Goal: Find specific page/section: Find specific page/section

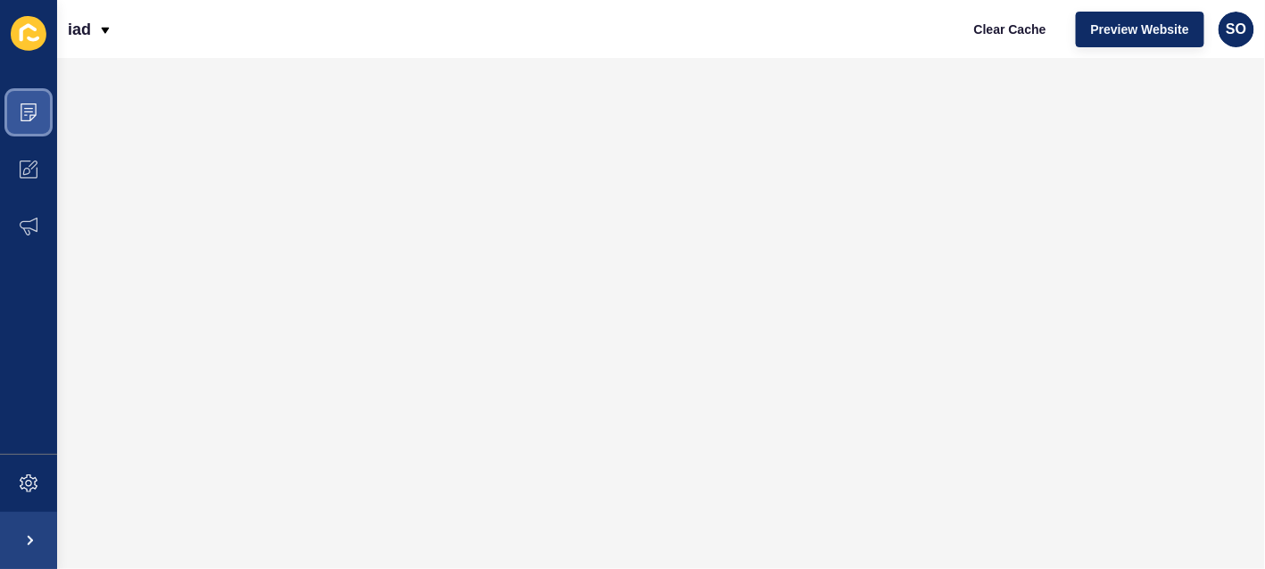
click at [42, 111] on span at bounding box center [28, 112] width 57 height 57
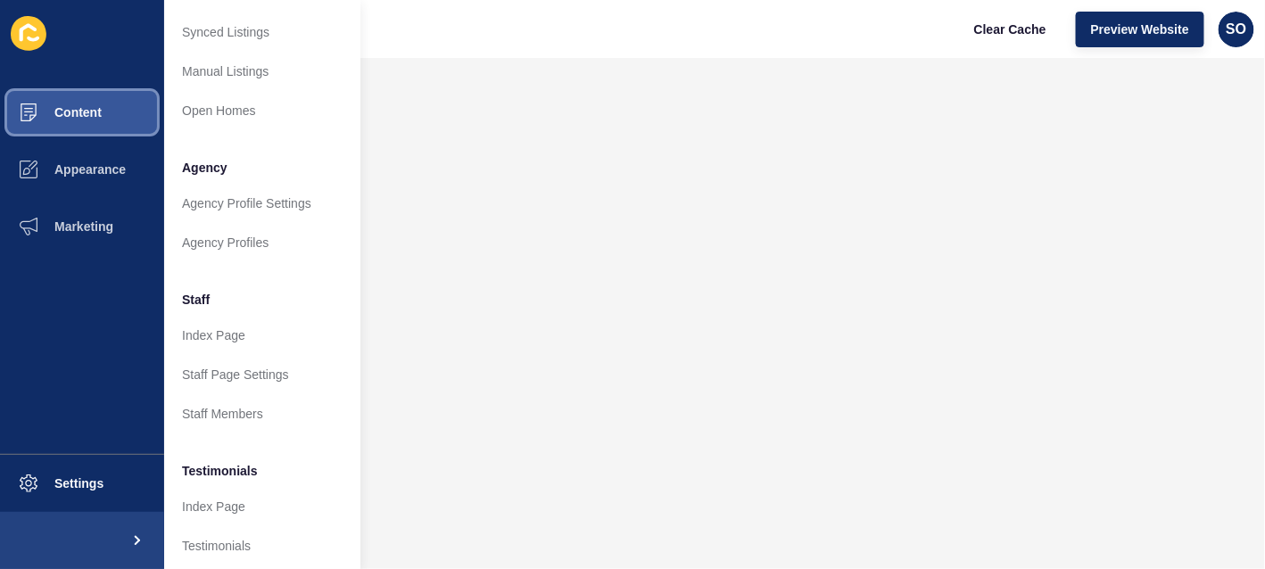
scroll to position [357, 0]
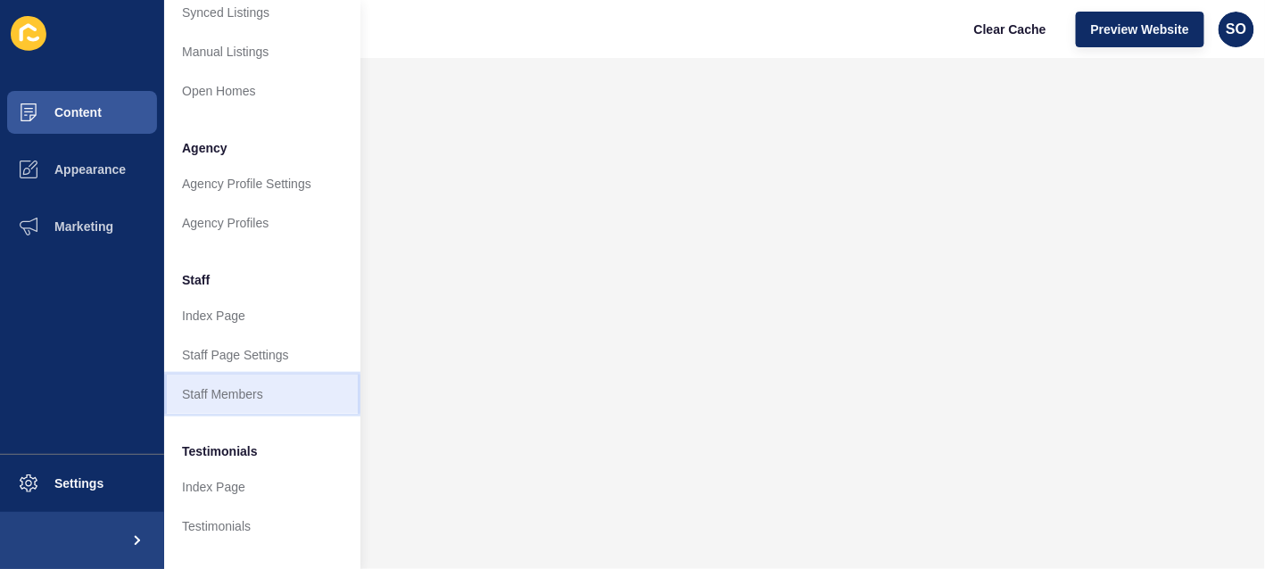
click at [243, 388] on link "Staff Members" at bounding box center [262, 394] width 196 height 39
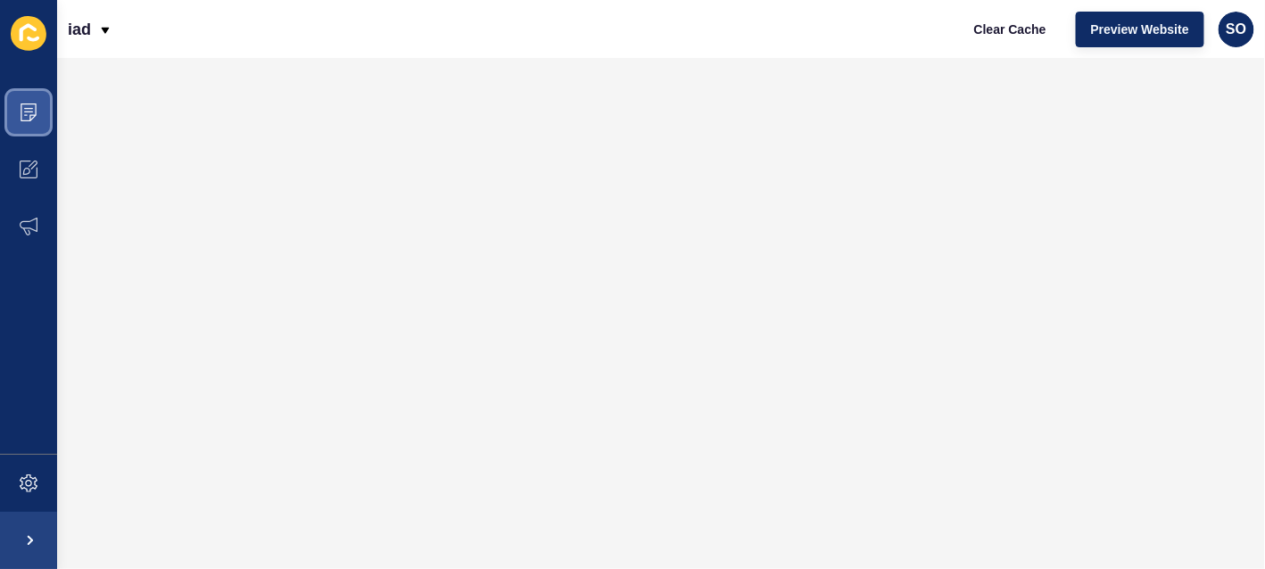
click at [25, 112] on icon at bounding box center [29, 112] width 18 height 18
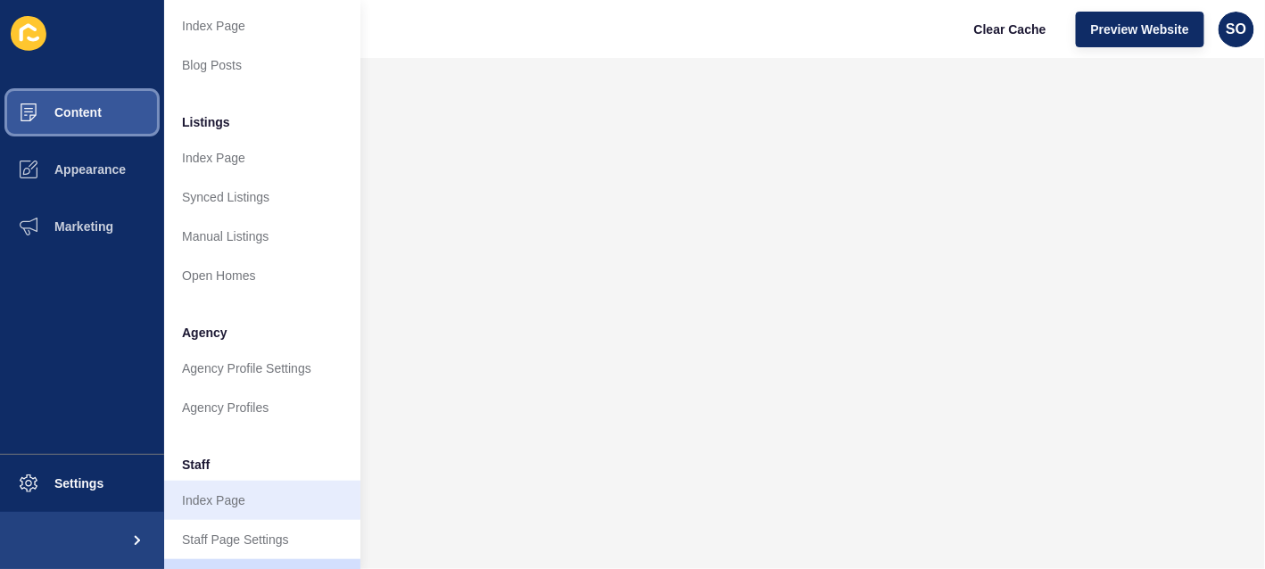
scroll to position [267, 0]
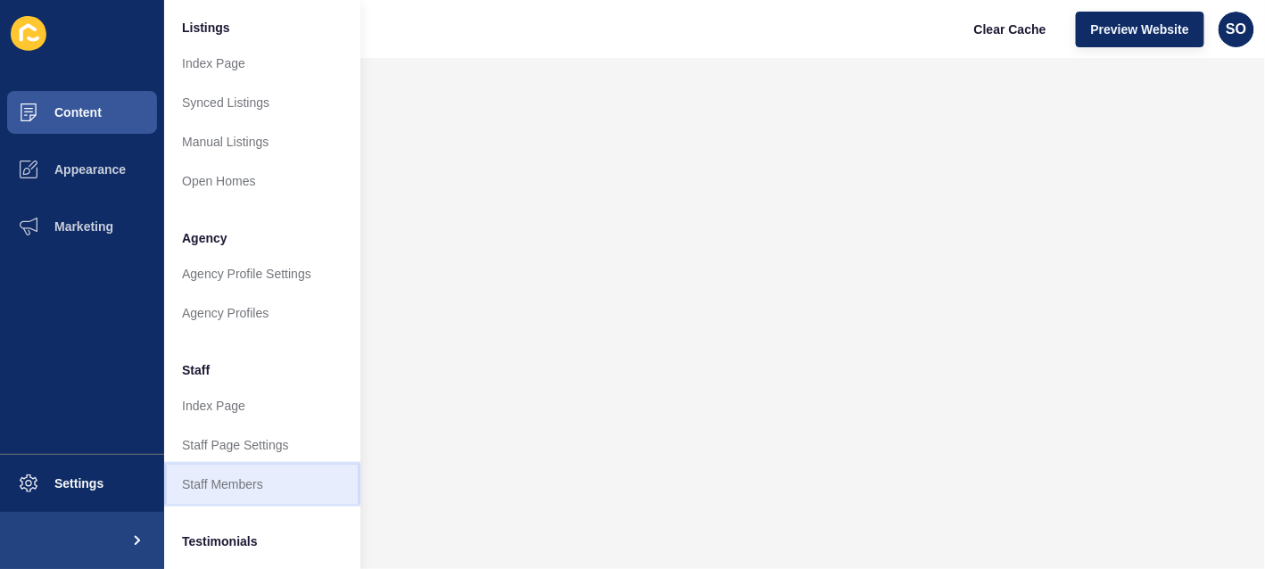
click at [256, 477] on link "Staff Members" at bounding box center [262, 484] width 196 height 39
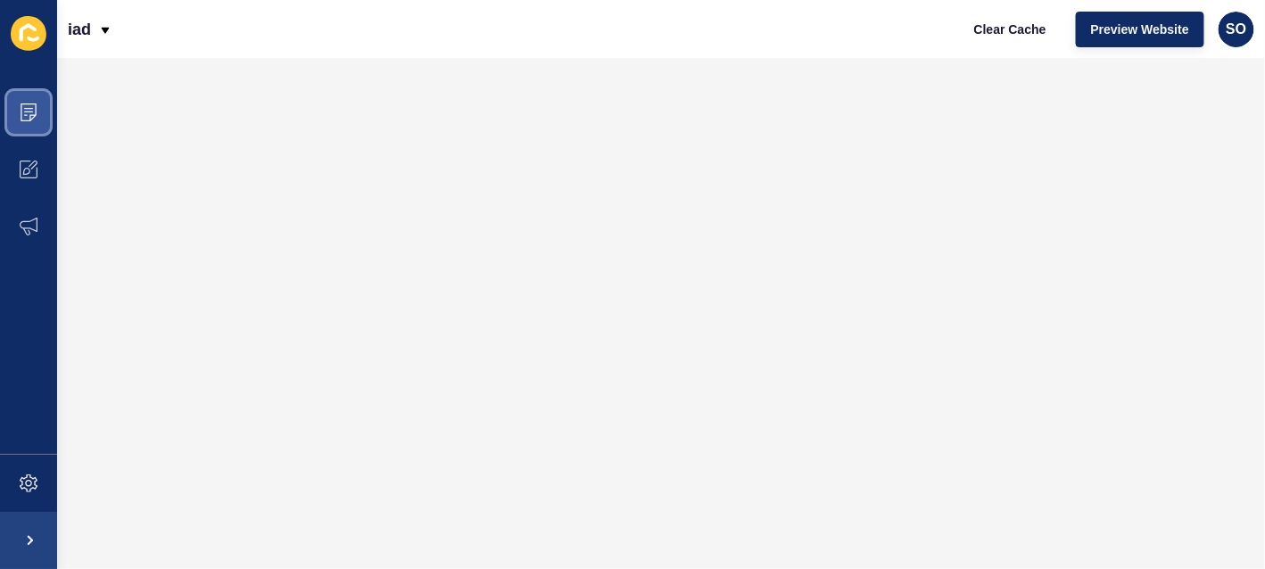
click at [26, 110] on icon at bounding box center [29, 112] width 18 height 18
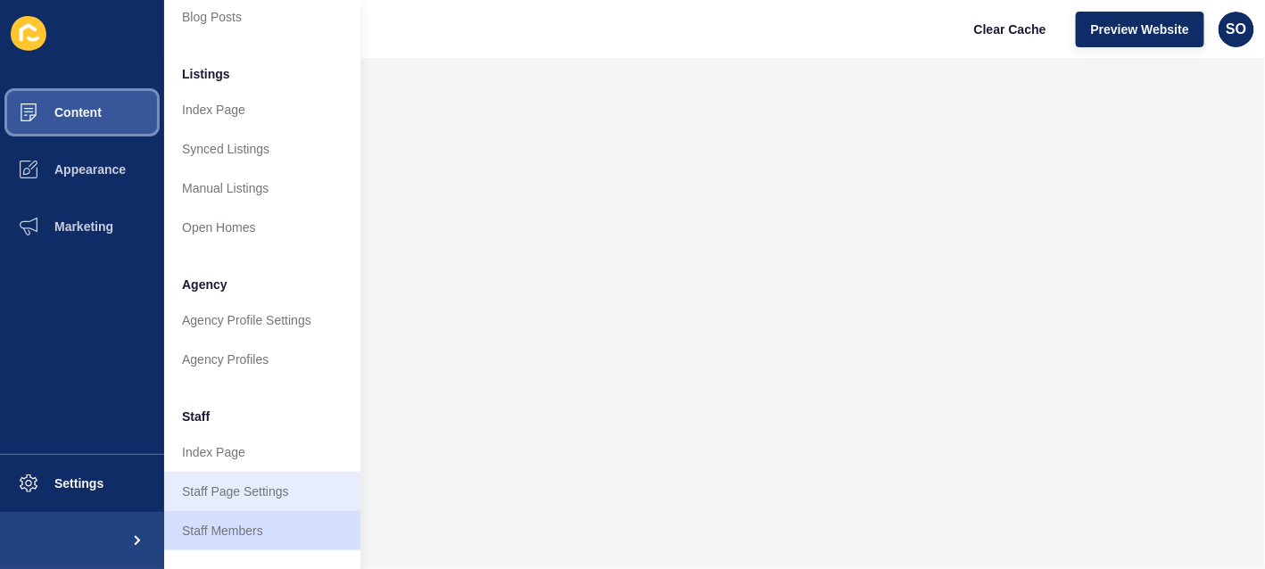
scroll to position [267, 0]
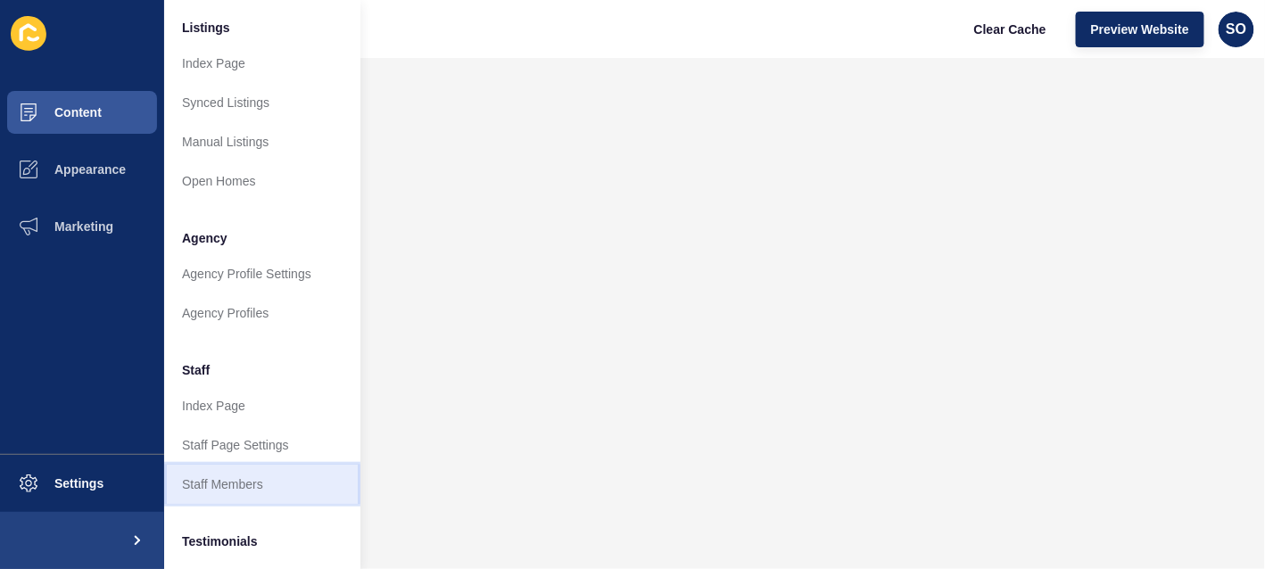
click at [253, 482] on link "Staff Members" at bounding box center [262, 484] width 196 height 39
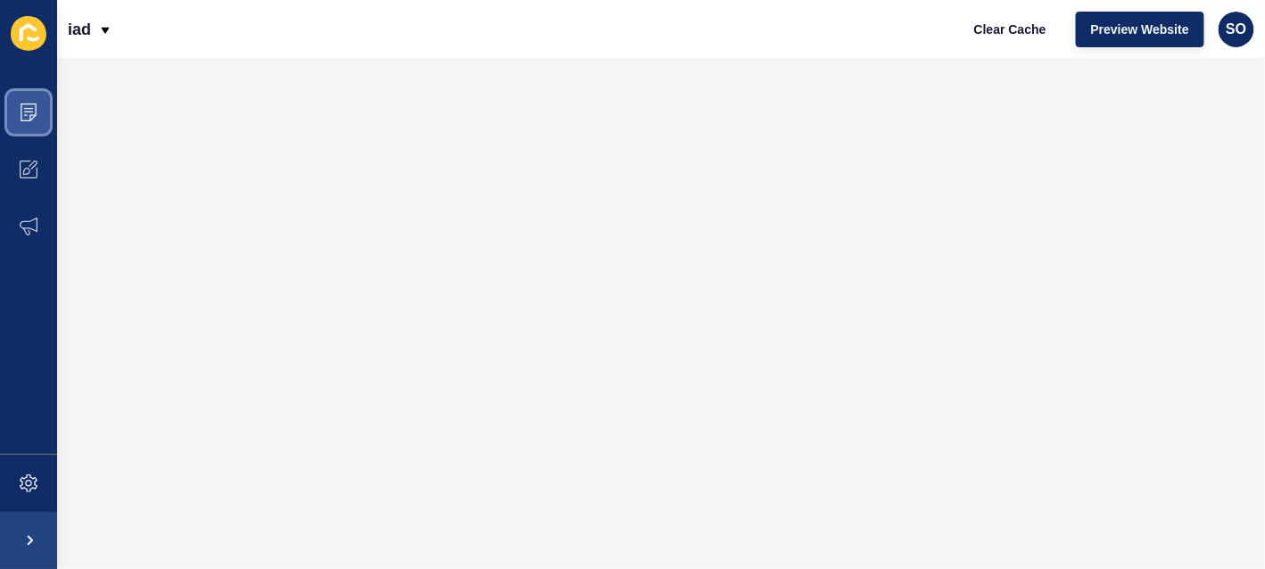
click at [20, 120] on icon at bounding box center [29, 112] width 18 height 18
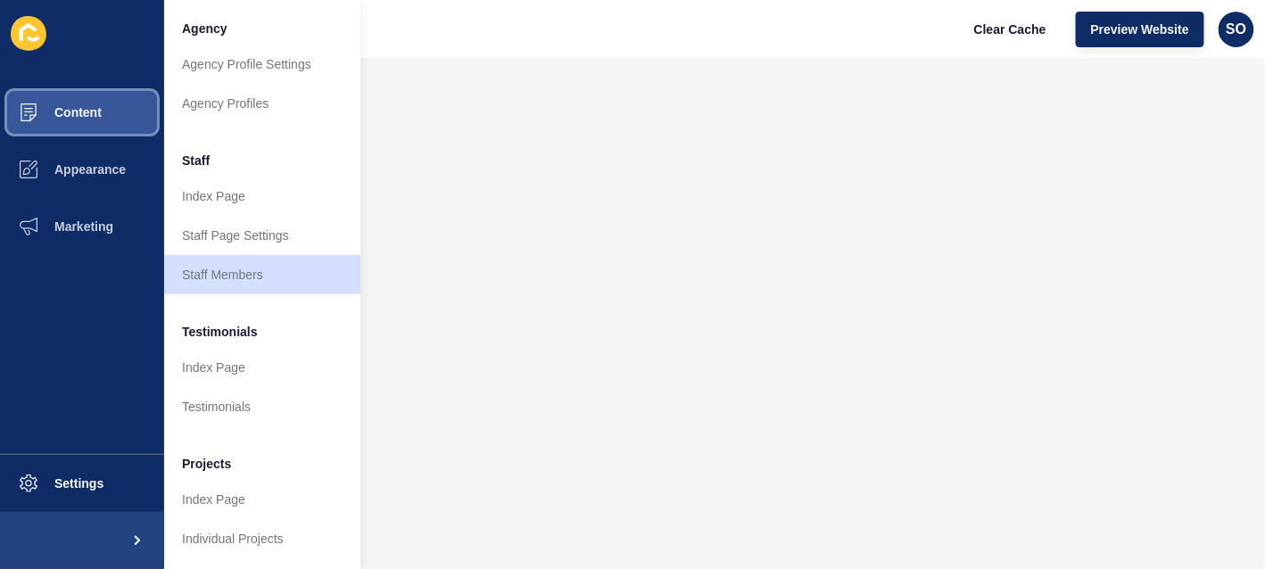
scroll to position [489, 0]
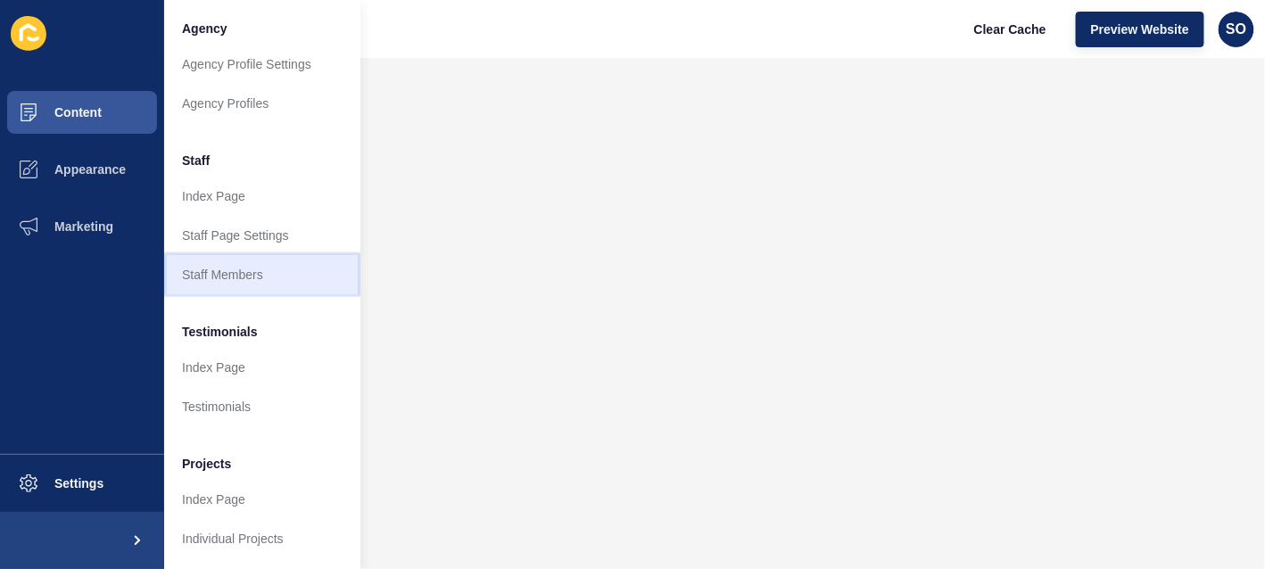
click at [284, 255] on link "Staff Members" at bounding box center [262, 274] width 196 height 39
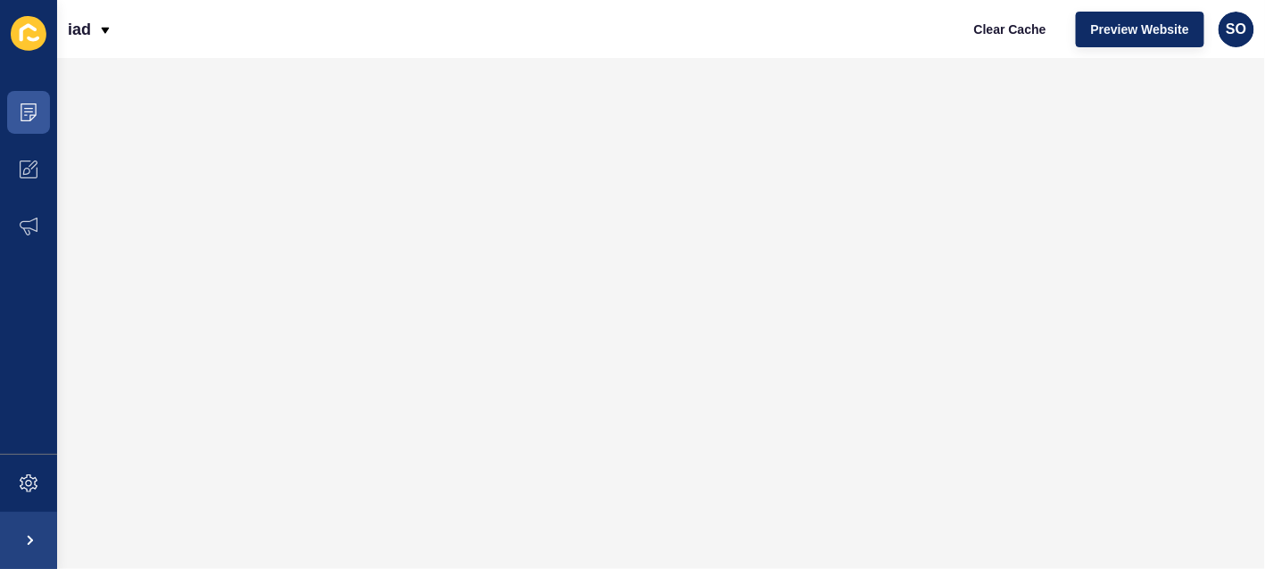
scroll to position [0, 0]
